Goal: Task Accomplishment & Management: Use online tool/utility

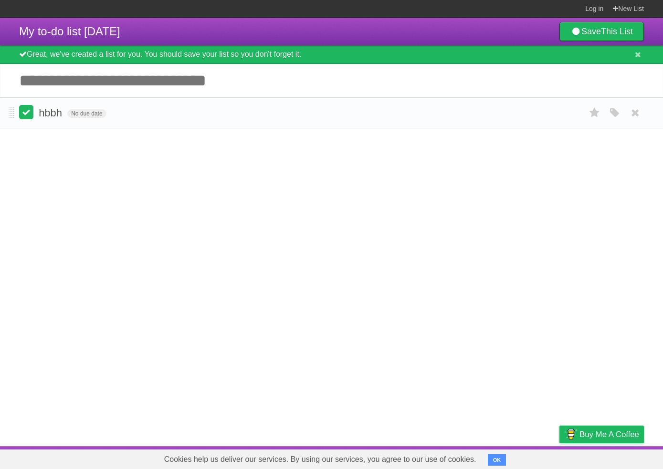
click at [32, 116] on label at bounding box center [26, 112] width 14 height 14
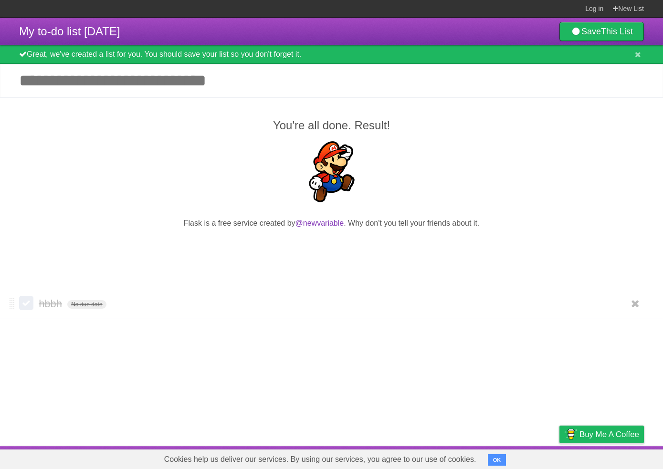
click at [32, 308] on label at bounding box center [26, 303] width 14 height 14
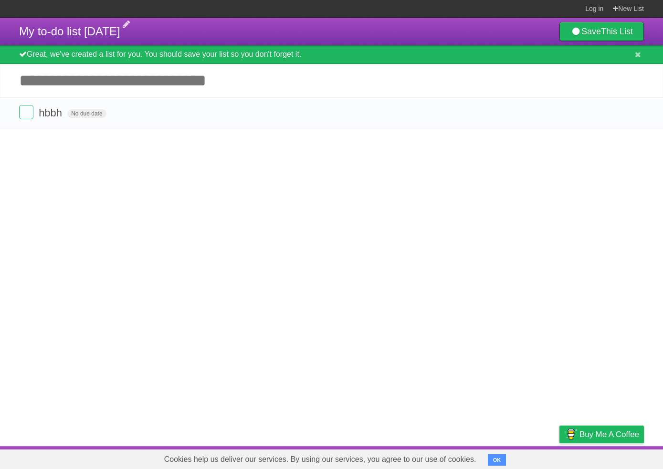
click at [120, 35] on span "My to-do list [DATE]" at bounding box center [69, 31] width 101 height 13
click at [572, 30] on icon at bounding box center [576, 31] width 11 height 9
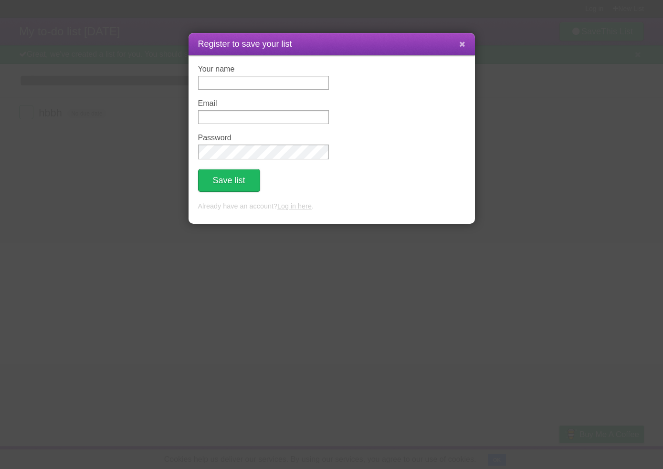
click at [461, 48] on icon at bounding box center [462, 44] width 6 height 8
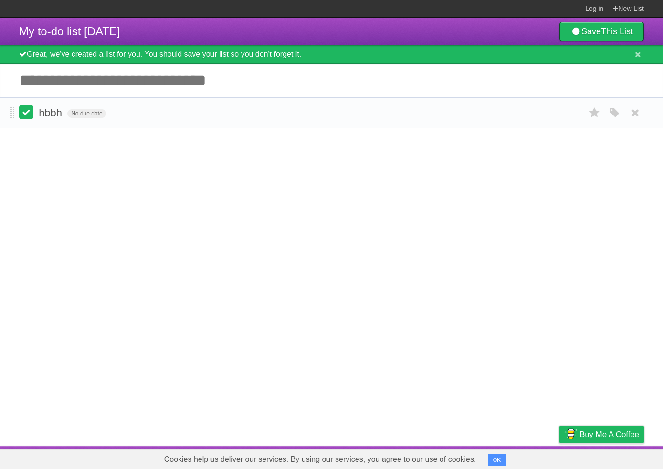
click at [24, 117] on label at bounding box center [26, 112] width 14 height 14
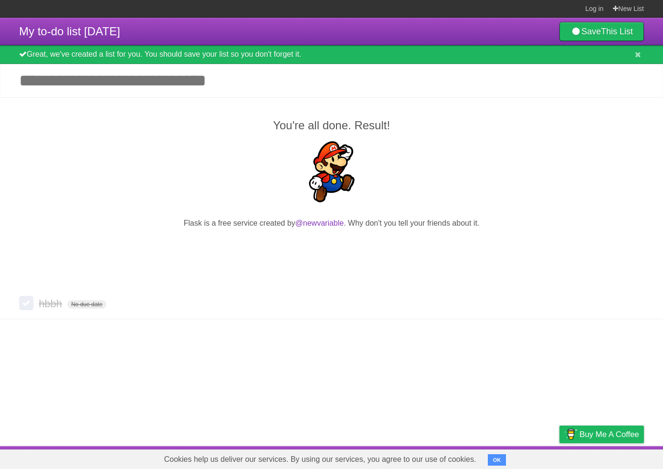
click at [202, 24] on header "My to-do list [DATE] Save This List" at bounding box center [331, 32] width 663 height 28
click at [183, 34] on header "My to-do list [DATE] Save This List" at bounding box center [331, 32] width 663 height 28
click at [120, 33] on span "My to-do list [DATE]" at bounding box center [69, 31] width 101 height 13
type input "********"
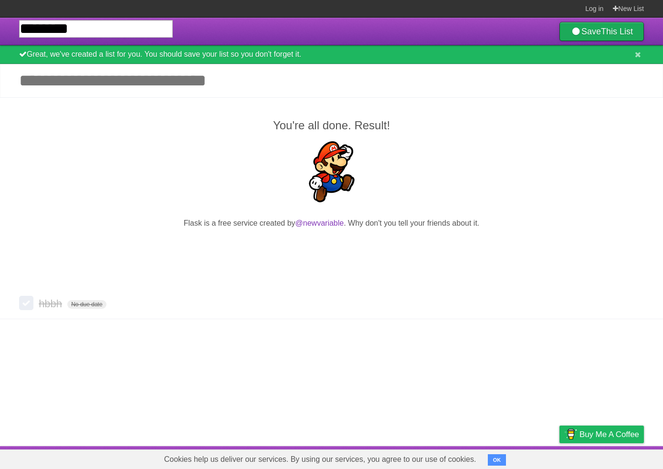
click at [580, 38] on link "Save This List" at bounding box center [602, 31] width 85 height 19
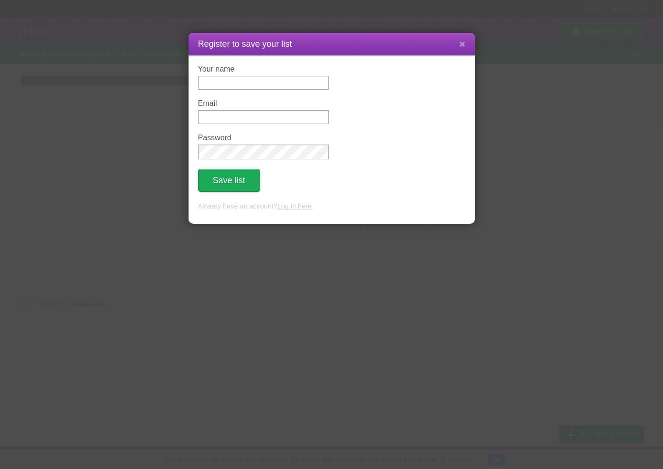
click at [230, 180] on button "Save list" at bounding box center [229, 180] width 62 height 23
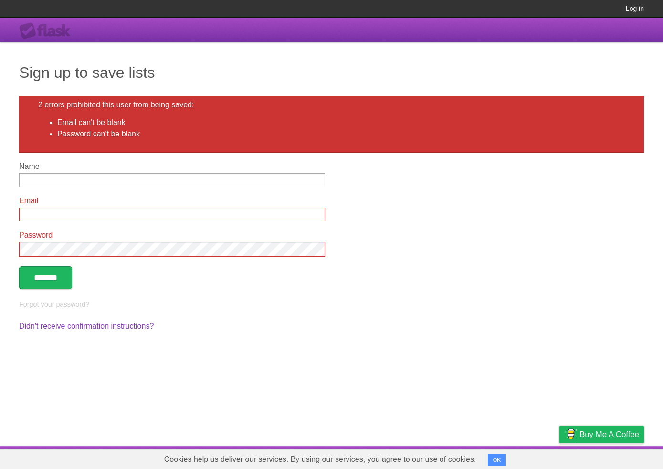
click at [634, 12] on link "Log in" at bounding box center [635, 8] width 18 height 17
